Goal: Task Accomplishment & Management: Manage account settings

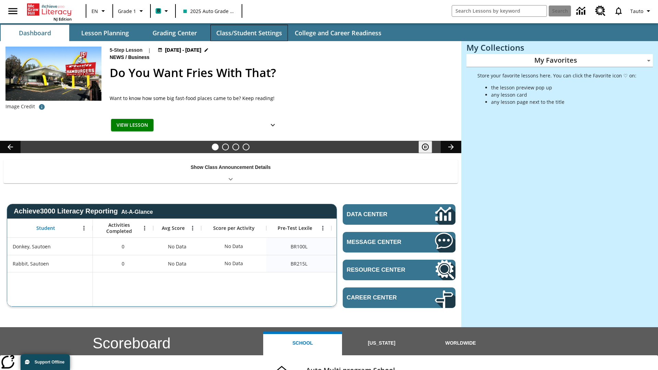
click at [249, 33] on button "Class/Student Settings" at bounding box center [248, 33] width 77 height 16
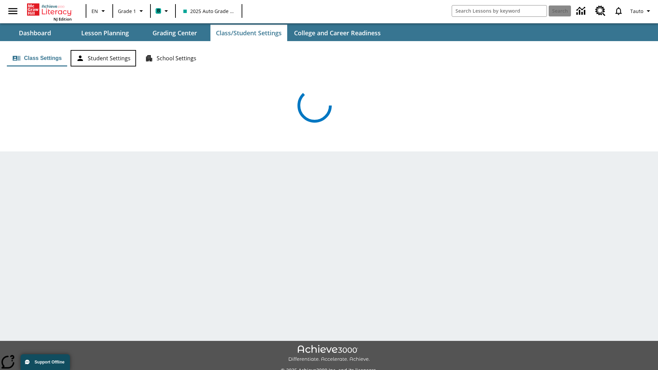
click at [103, 58] on button "Student Settings" at bounding box center [103, 58] width 65 height 16
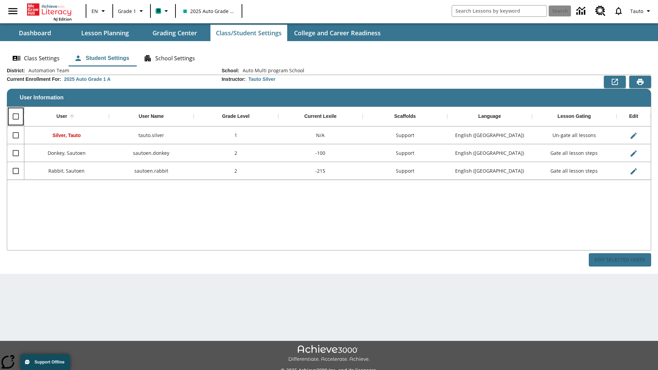
click at [15, 116] on input "Select all rows" at bounding box center [16, 116] width 14 height 14
checkbox input "true"
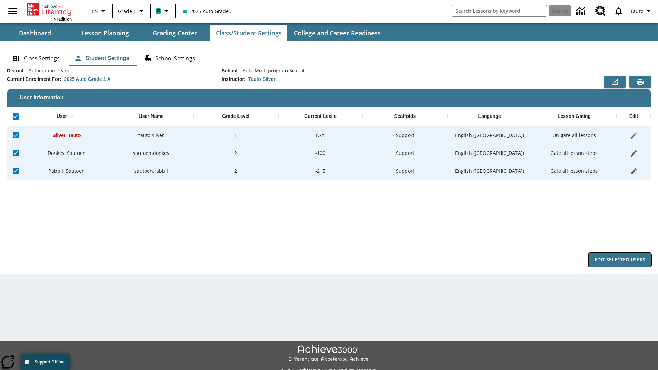
click at [620, 260] on button "Edit Selected Users" at bounding box center [620, 259] width 62 height 13
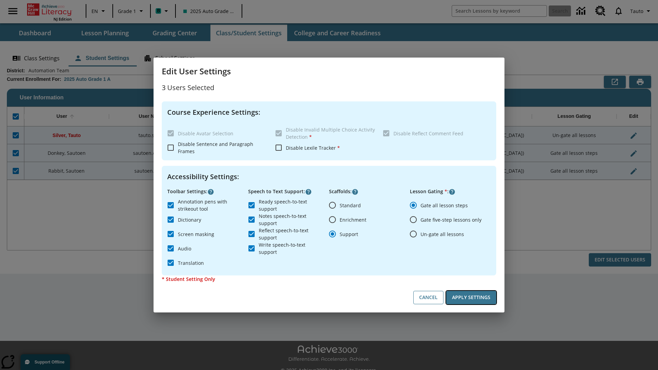
click at [471, 297] on button "Apply Settings" at bounding box center [471, 297] width 50 height 13
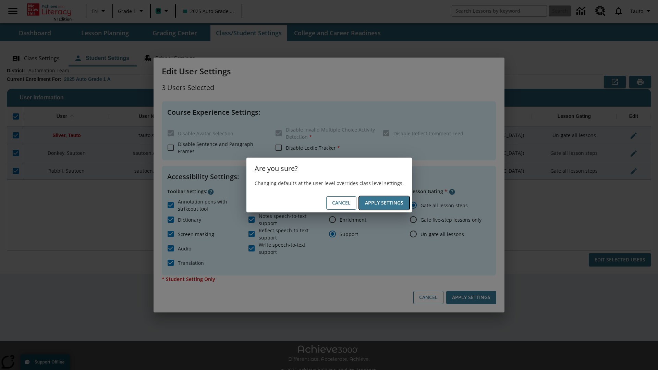
click at [384, 203] on button "Apply Settings" at bounding box center [384, 202] width 50 height 13
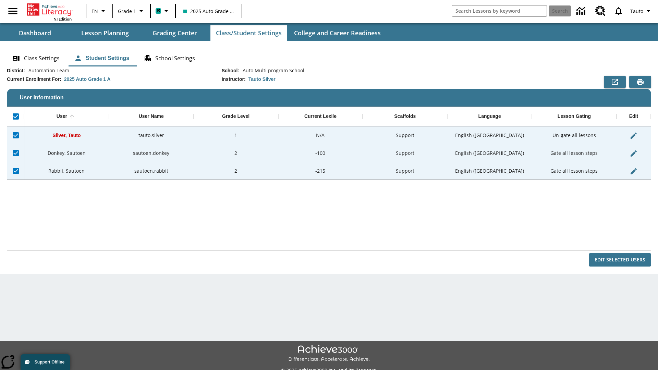
checkbox input "false"
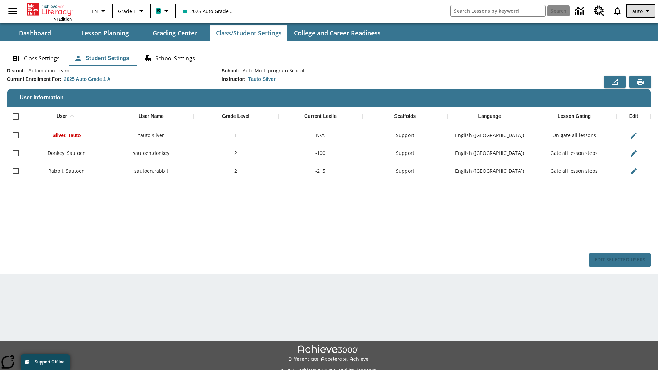
click at [641, 11] on span "Tauto" at bounding box center [635, 11] width 13 height 7
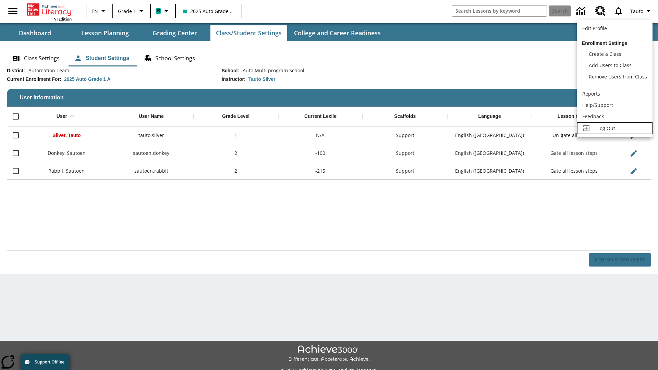
click at [614, 128] on span "Log Out" at bounding box center [606, 128] width 18 height 7
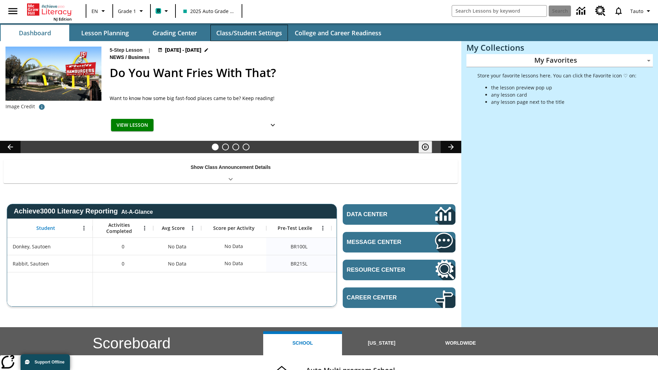
click at [249, 33] on button "Class/Student Settings" at bounding box center [248, 33] width 77 height 16
